Goal: Transaction & Acquisition: Purchase product/service

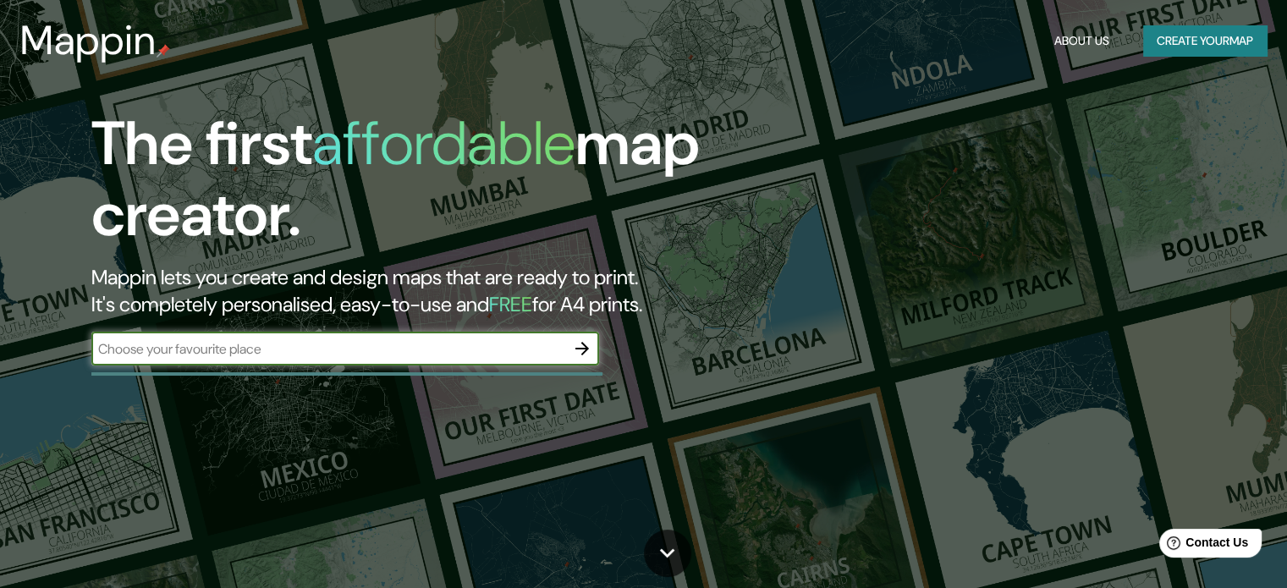
click at [473, 342] on input "text" at bounding box center [328, 348] width 474 height 19
type input "sechura"
click at [579, 349] on icon "button" at bounding box center [582, 348] width 20 height 20
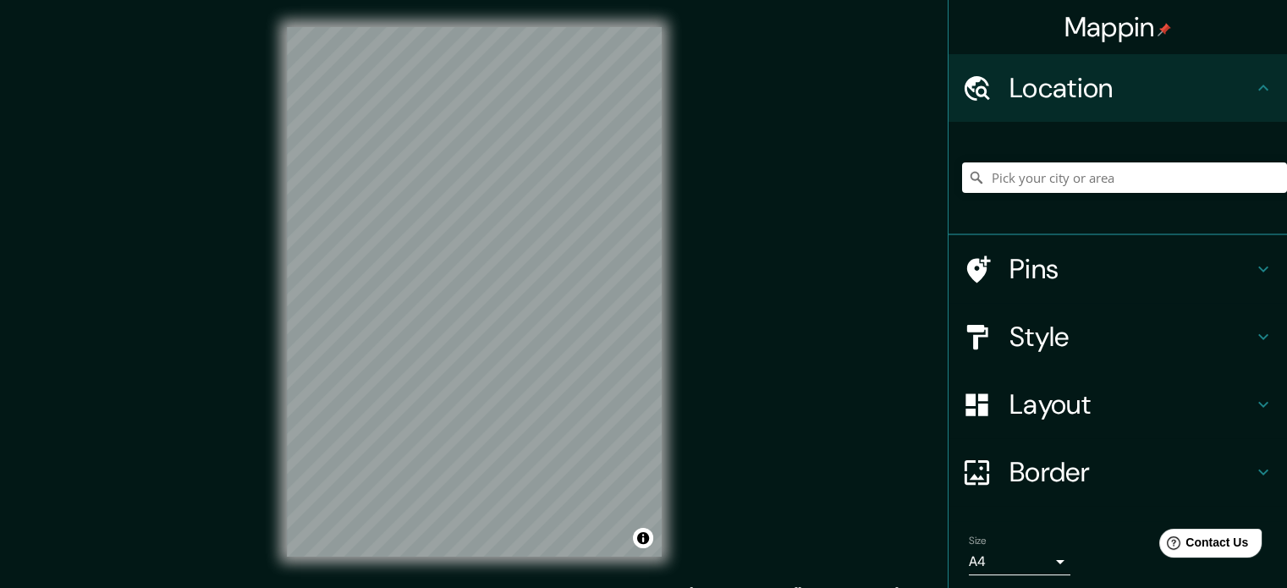
click at [272, 302] on div "© Mapbox © OpenStreetMap Improve this map" at bounding box center [474, 292] width 429 height 584
click at [1062, 171] on input "Pick your city or area" at bounding box center [1124, 177] width 325 height 30
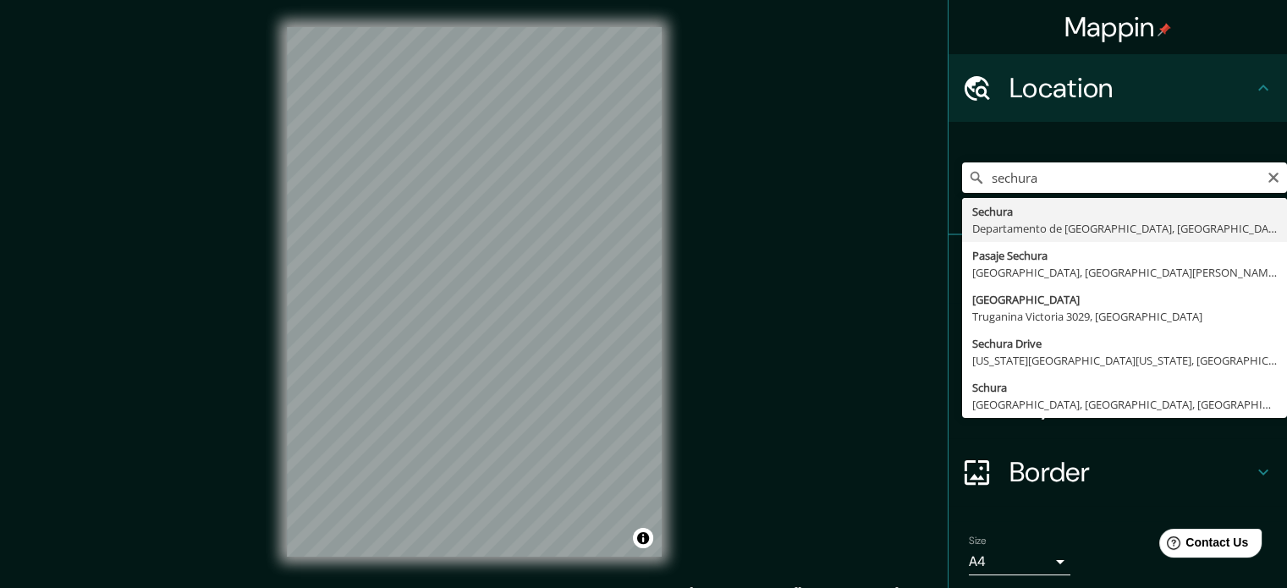
type input "Sechura, Departamento de Piura, Perú"
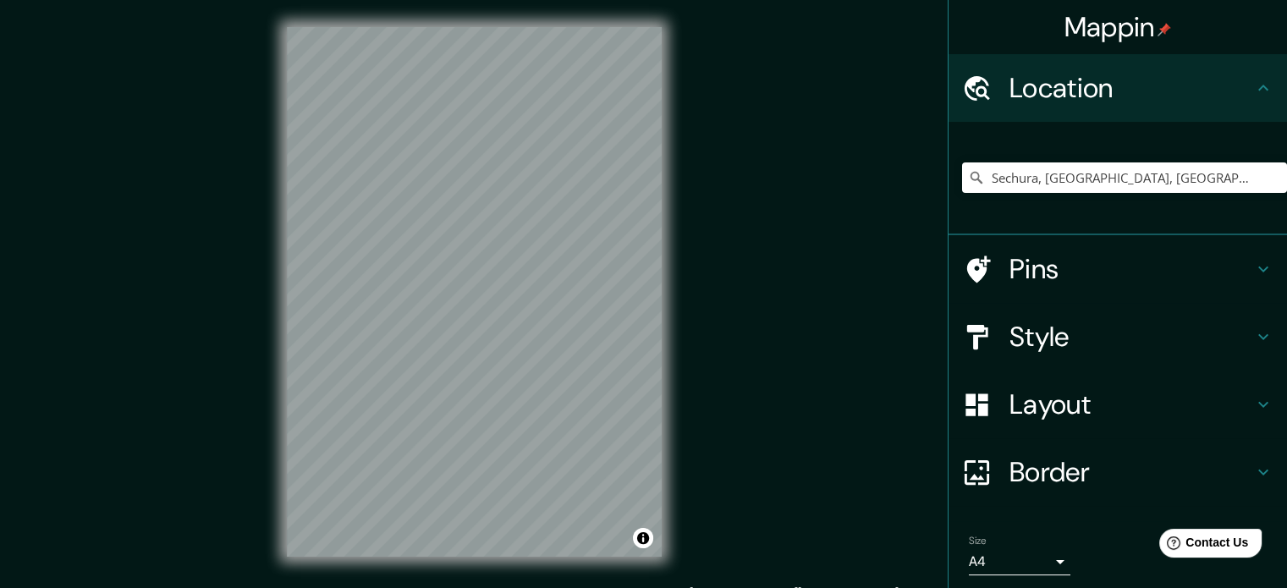
click at [592, 3] on div "© Mapbox © OpenStreetMap Improve this map" at bounding box center [474, 292] width 429 height 584
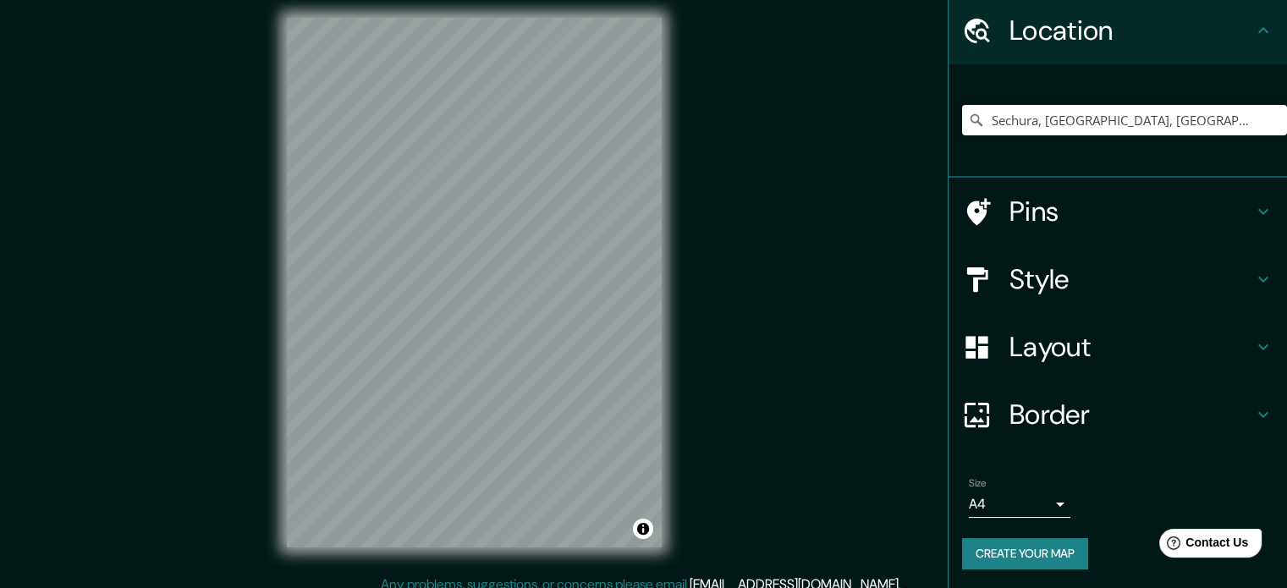
scroll to position [22, 0]
